Goal: Obtain resource: Obtain resource

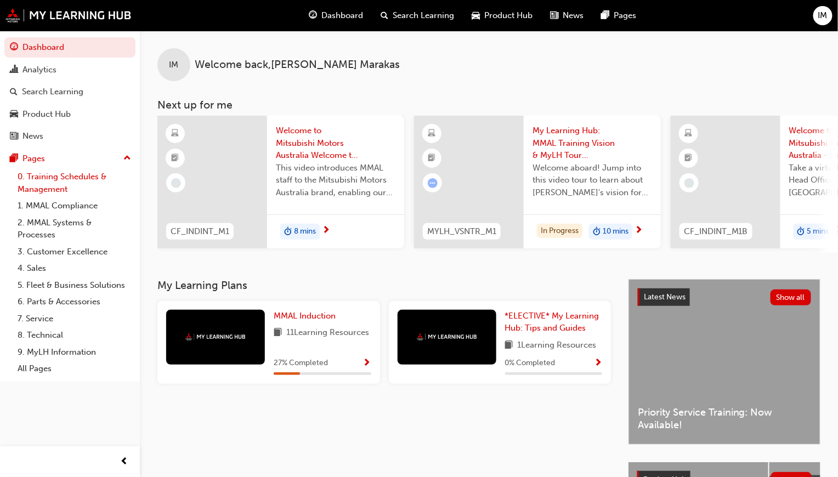
click at [74, 175] on link "0. Training Schedules & Management" at bounding box center [74, 182] width 122 height 29
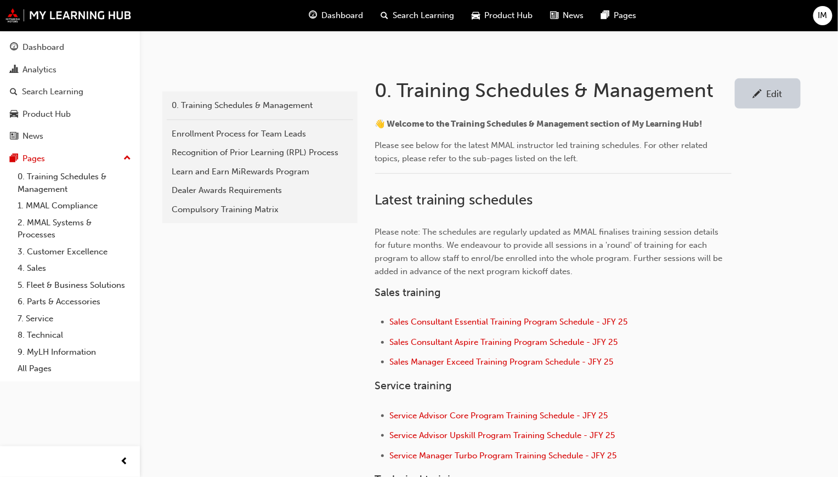
scroll to position [329, 0]
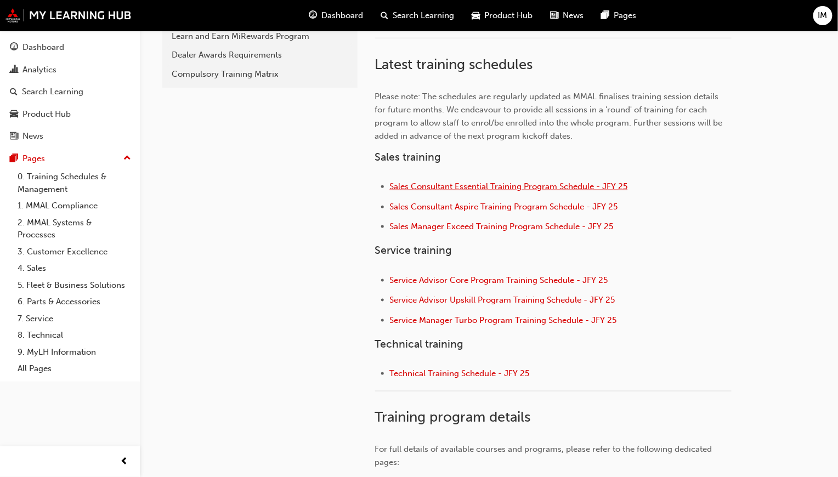
click at [451, 183] on span "Sales Consultant Essential Training Program Schedule - JFY 25" at bounding box center [509, 186] width 238 height 10
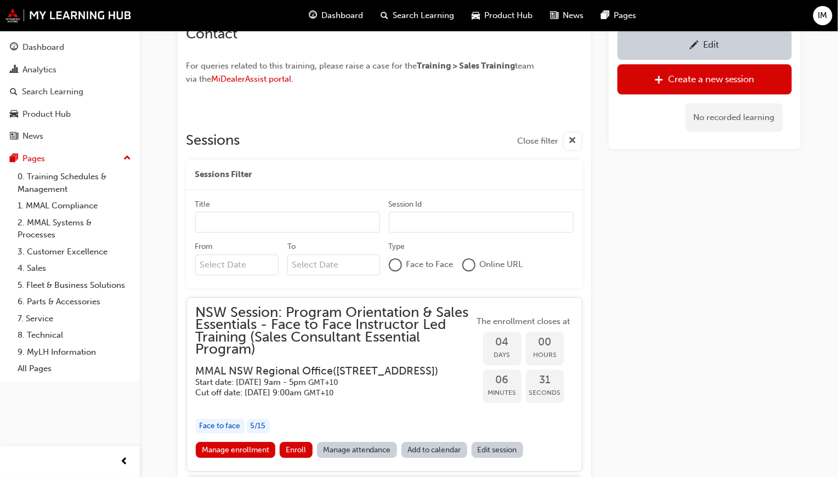
scroll to position [930, 0]
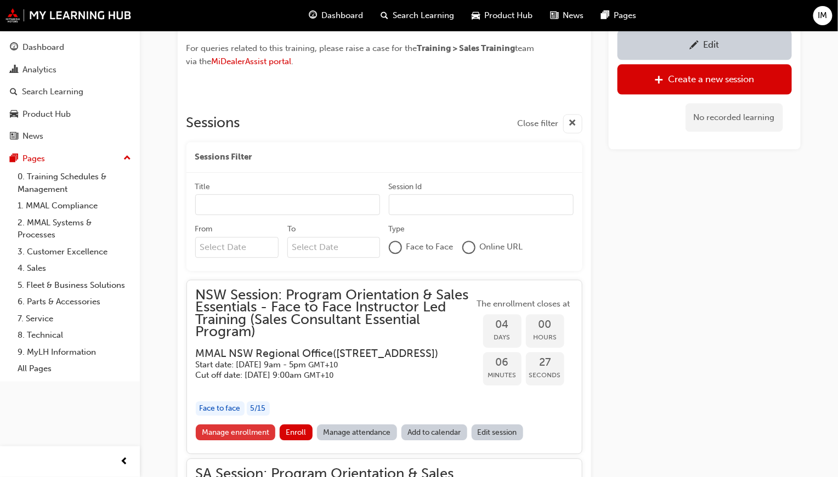
click at [252, 440] on link "Manage enrollment" at bounding box center [236, 432] width 80 height 16
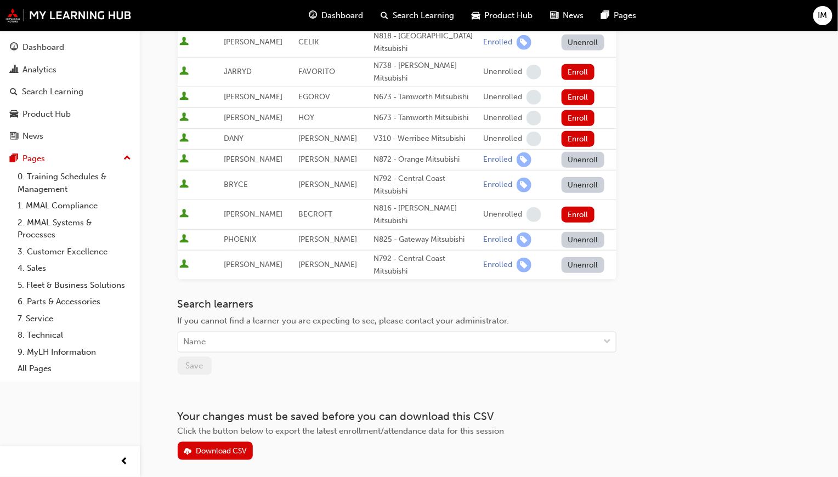
scroll to position [274, 0]
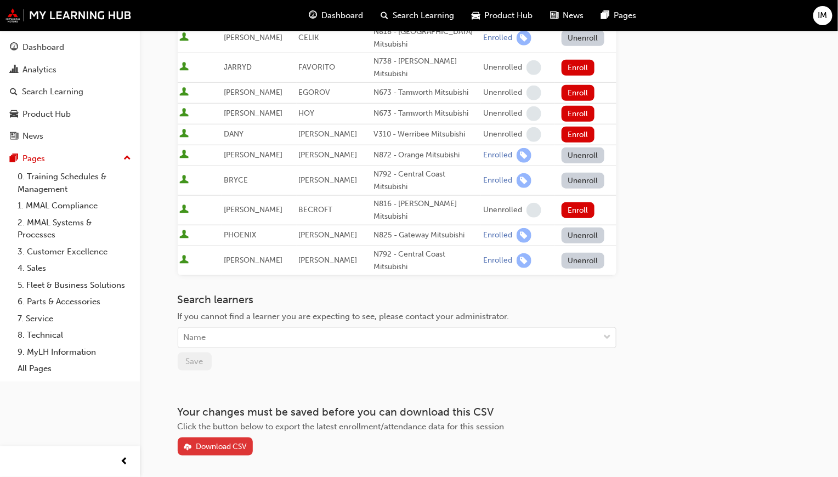
click at [220, 442] on div "Download CSV" at bounding box center [221, 446] width 51 height 9
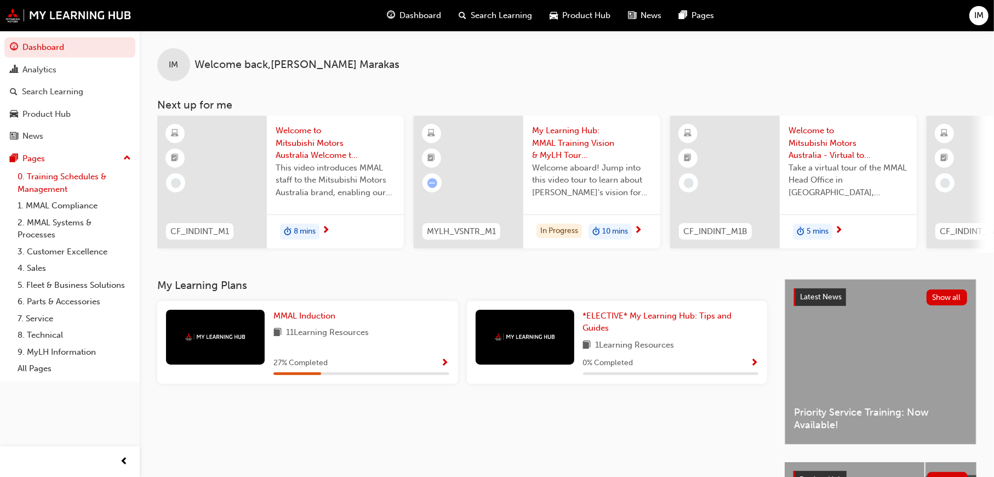
click at [100, 172] on link "0. Training Schedules & Management" at bounding box center [74, 182] width 122 height 29
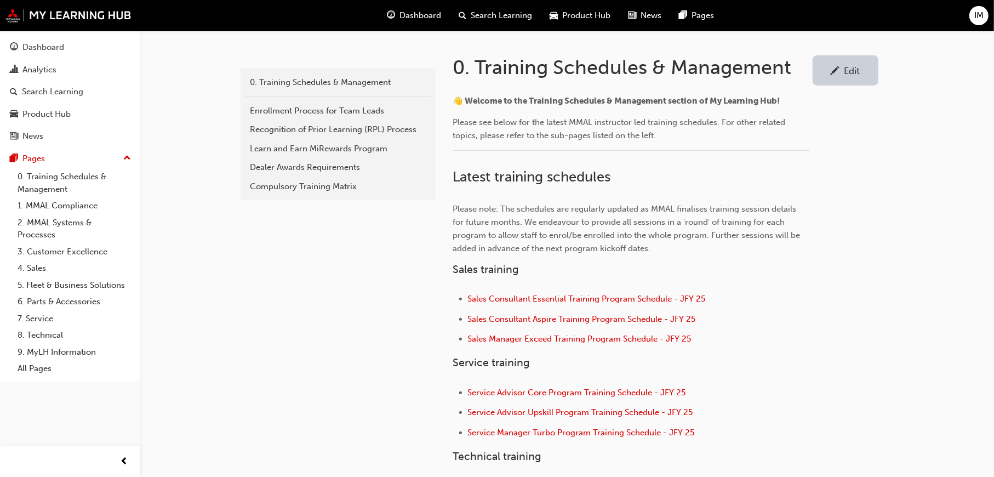
scroll to position [219, 0]
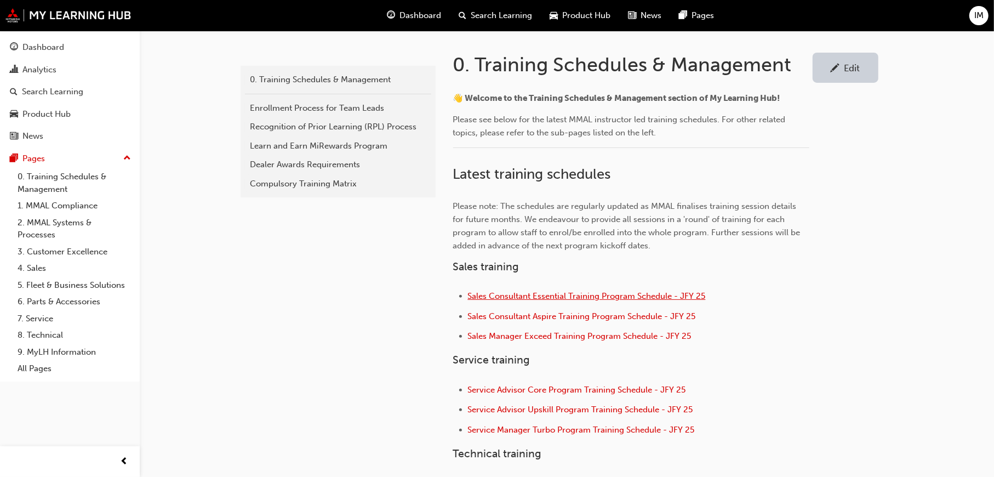
click at [548, 293] on span "Sales Consultant Essential Training Program Schedule - JFY 25" at bounding box center [587, 296] width 238 height 10
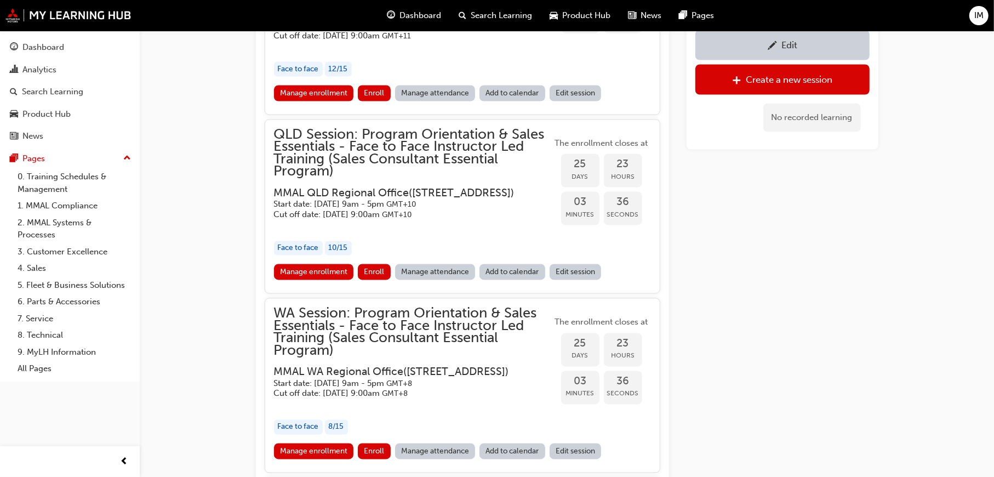
scroll to position [1642, 0]
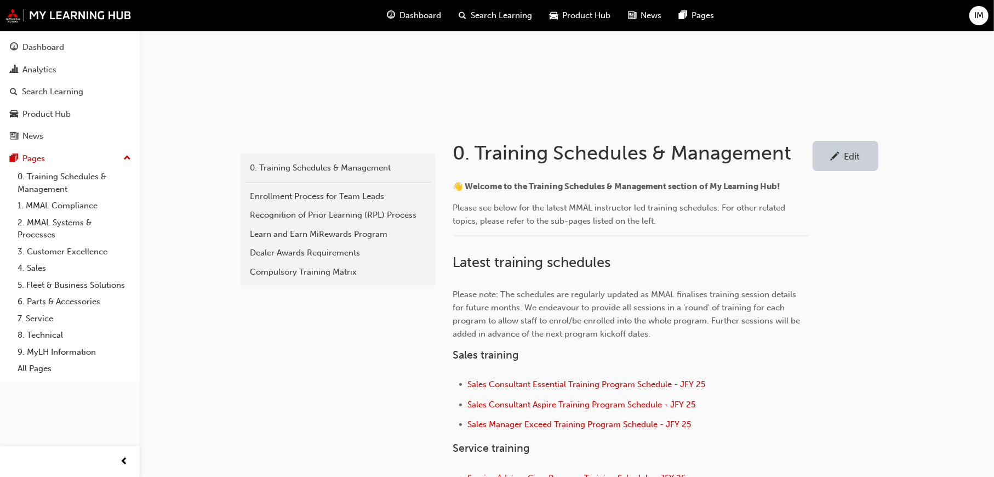
scroll to position [329, 0]
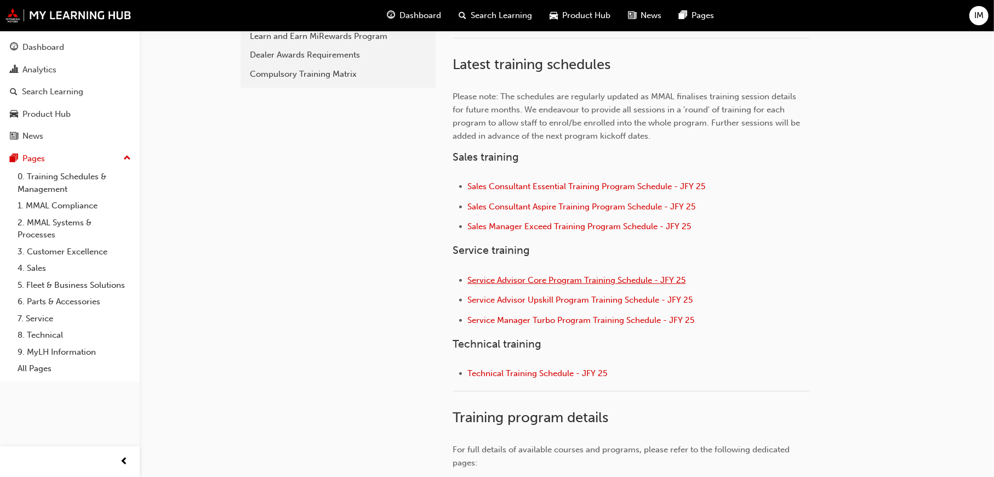
click at [544, 283] on span "Service Advisor Core Program Training Schedule - JFY 25" at bounding box center [577, 280] width 218 height 10
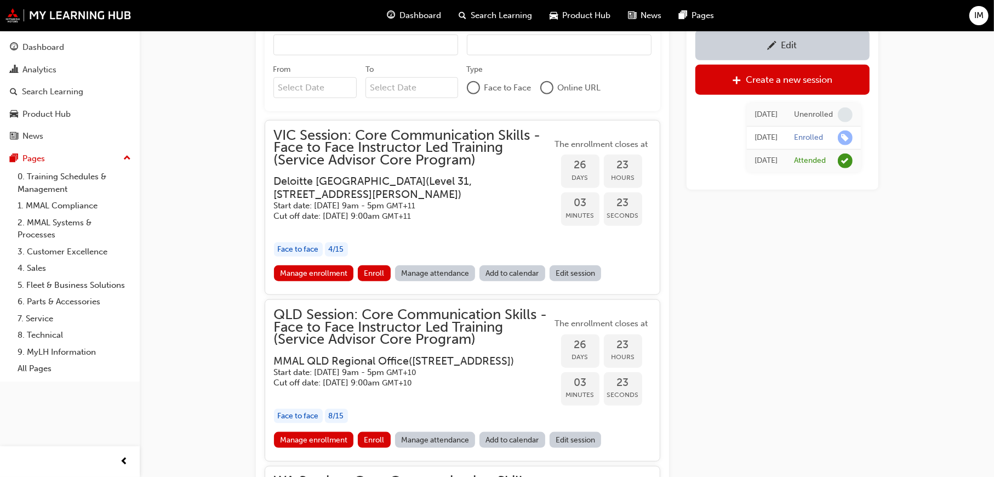
scroll to position [936, 0]
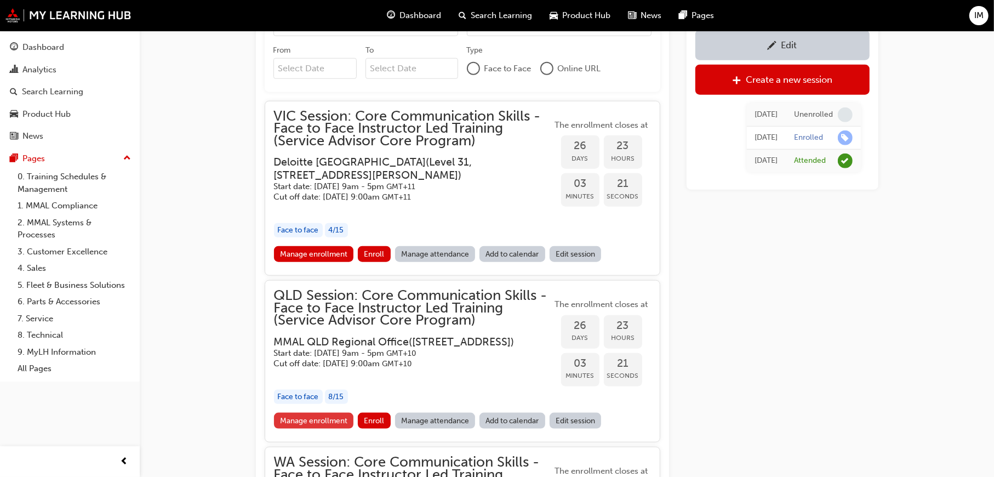
click at [333, 429] on link "Manage enrollment" at bounding box center [314, 421] width 80 height 16
